Goal: Transaction & Acquisition: Book appointment/travel/reservation

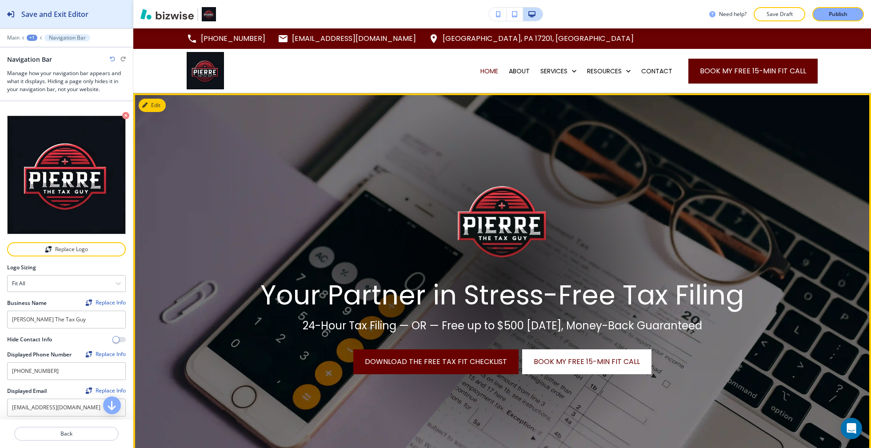
scroll to position [402, 0]
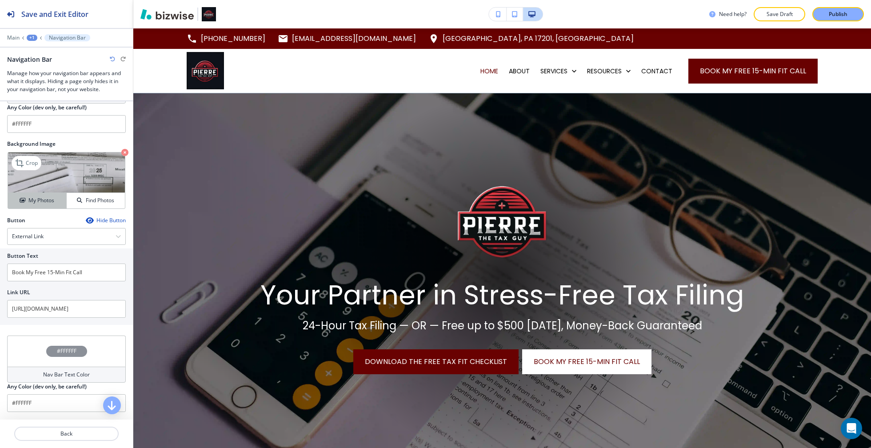
click at [45, 196] on h4 "My Photos" at bounding box center [41, 200] width 26 height 8
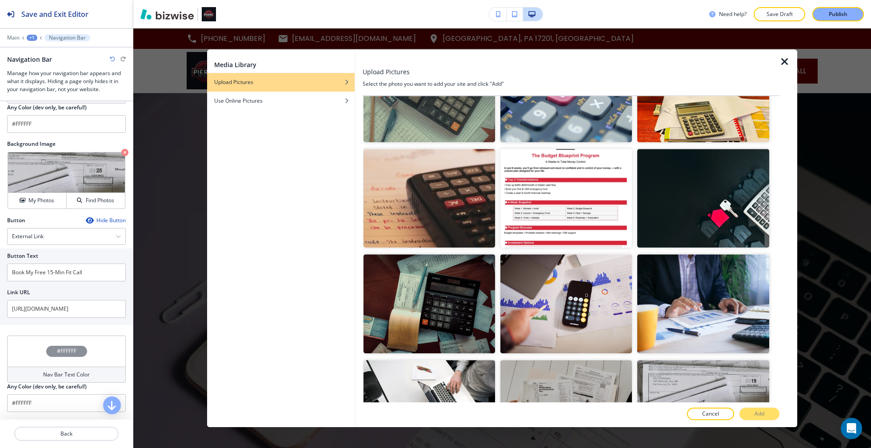
scroll to position [913, 0]
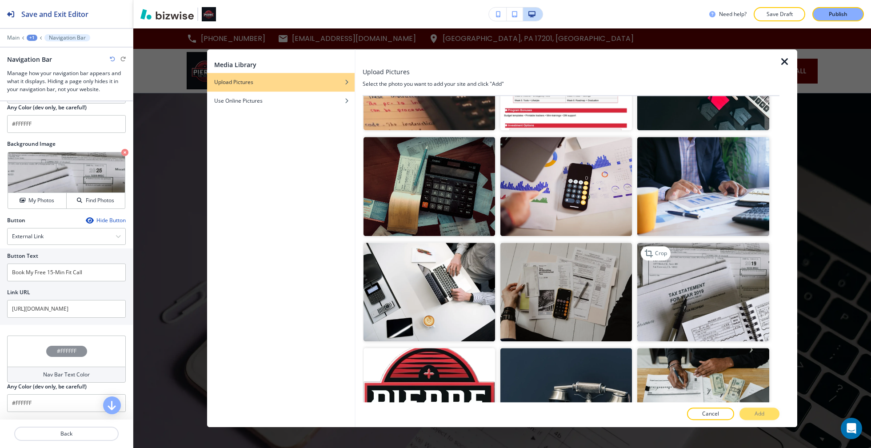
click at [702, 269] on img "button" at bounding box center [702, 292] width 131 height 99
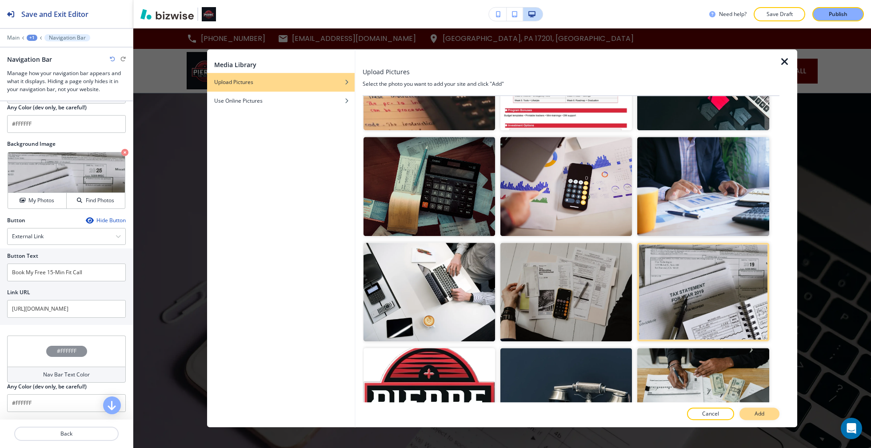
click at [766, 414] on button "Add" at bounding box center [759, 413] width 40 height 12
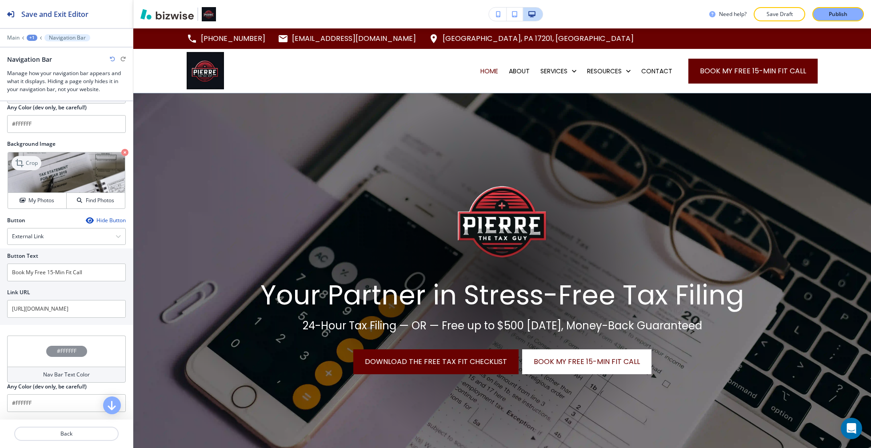
click at [31, 159] on p "Crop" at bounding box center [32, 163] width 12 height 8
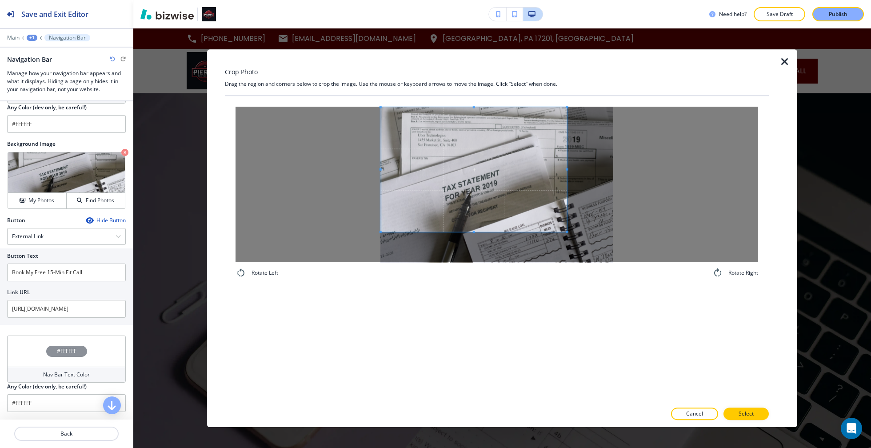
click at [518, 204] on span at bounding box center [474, 169] width 186 height 124
click at [520, 205] on span at bounding box center [475, 169] width 186 height 124
click at [747, 412] on p "Select" at bounding box center [745, 414] width 15 height 8
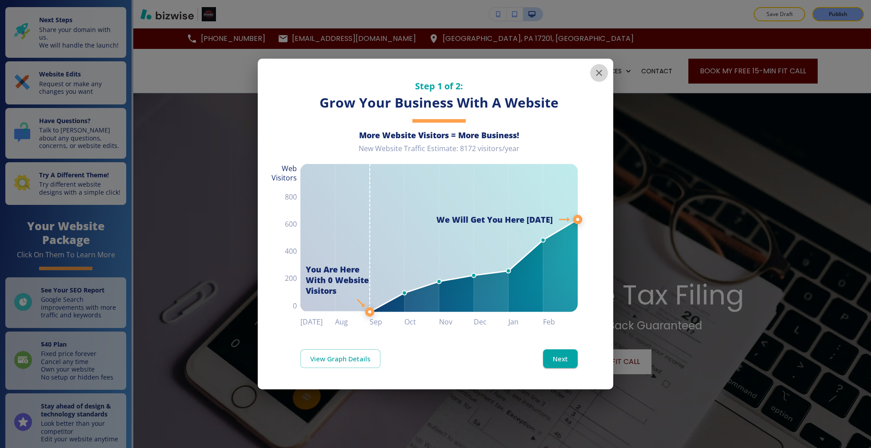
click at [593, 75] on button "button" at bounding box center [599, 73] width 18 height 18
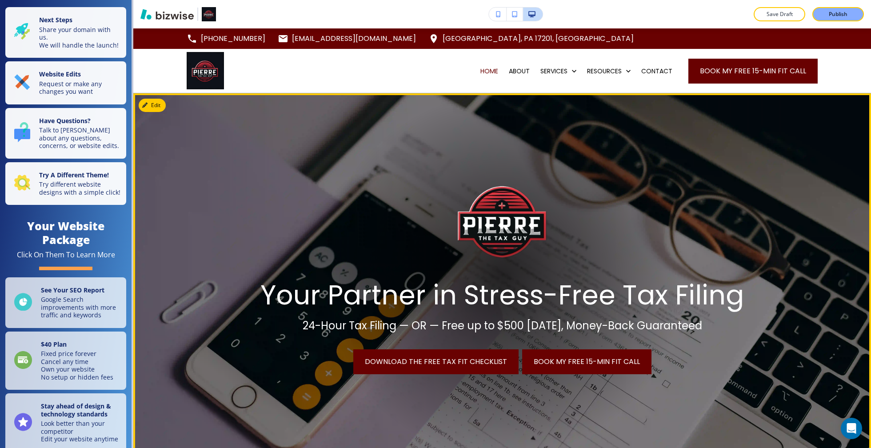
click at [577, 358] on span "Book My Free 15-Min Fit Call" at bounding box center [586, 361] width 106 height 11
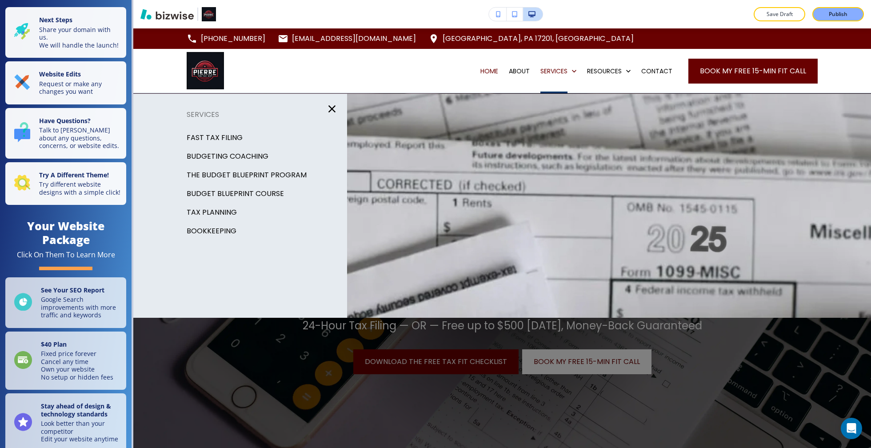
click at [232, 211] on p "TAX PLANNING" at bounding box center [212, 212] width 50 height 13
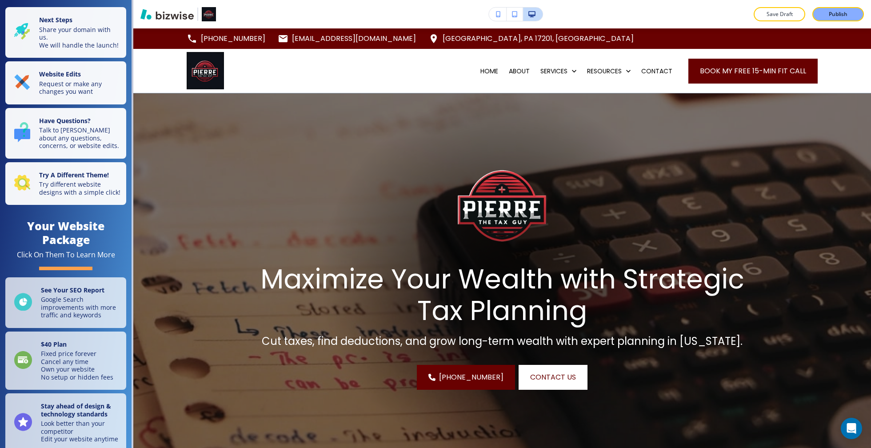
scroll to position [373, 0]
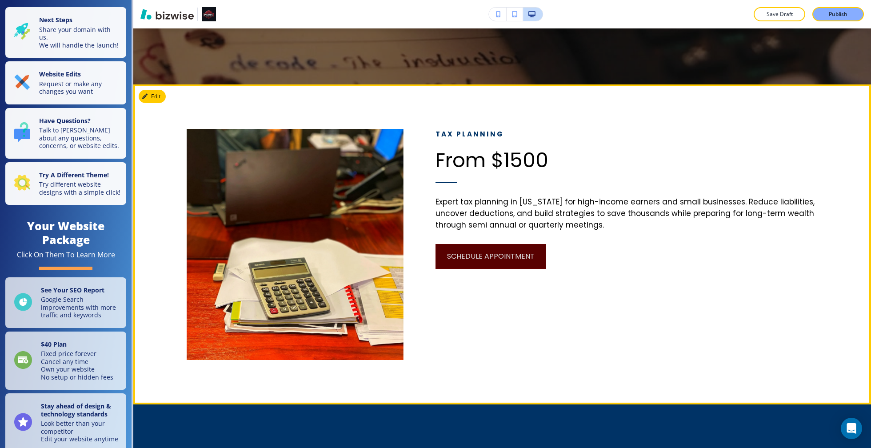
click at [468, 256] on button "schedule appointment" at bounding box center [490, 256] width 111 height 25
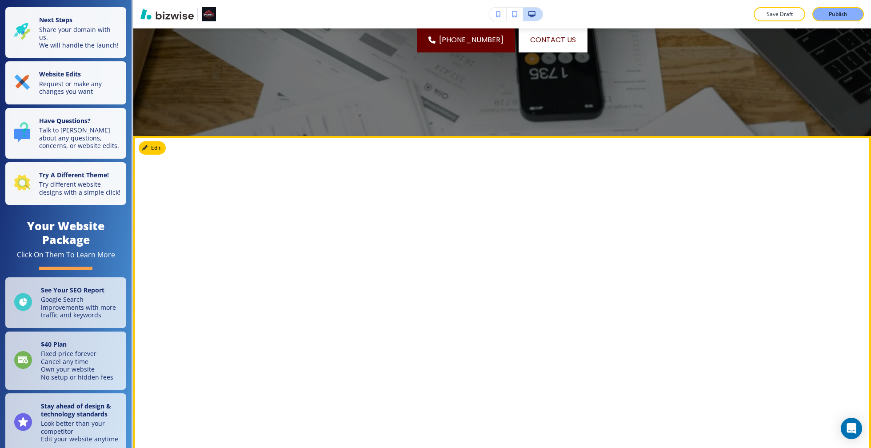
scroll to position [0, 0]
